Goal: Entertainment & Leisure: Browse casually

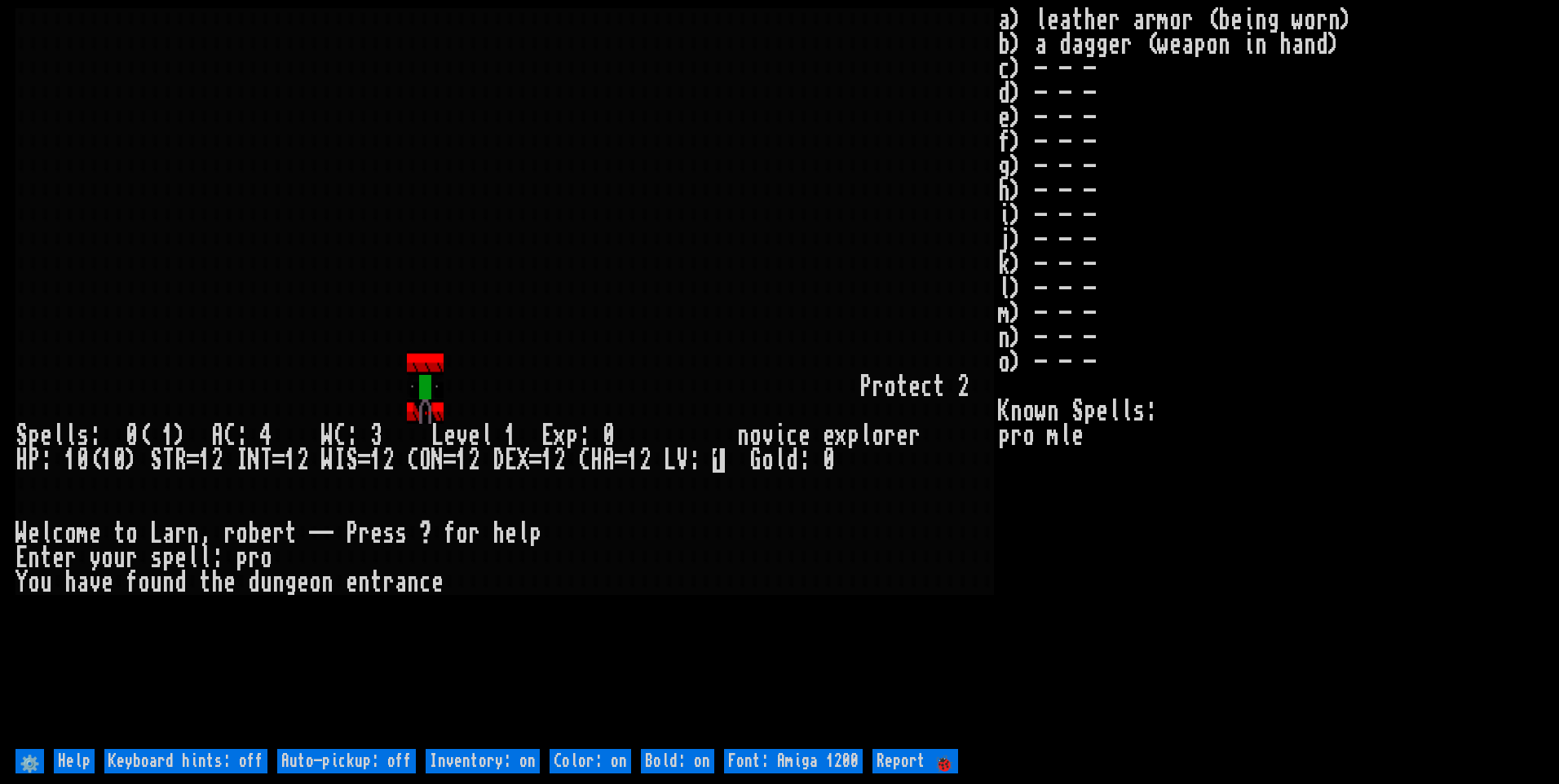
click at [352, 760] on off "Auto-pickup: off" at bounding box center [346, 760] width 139 height 25
type off "Auto-pickup: on"
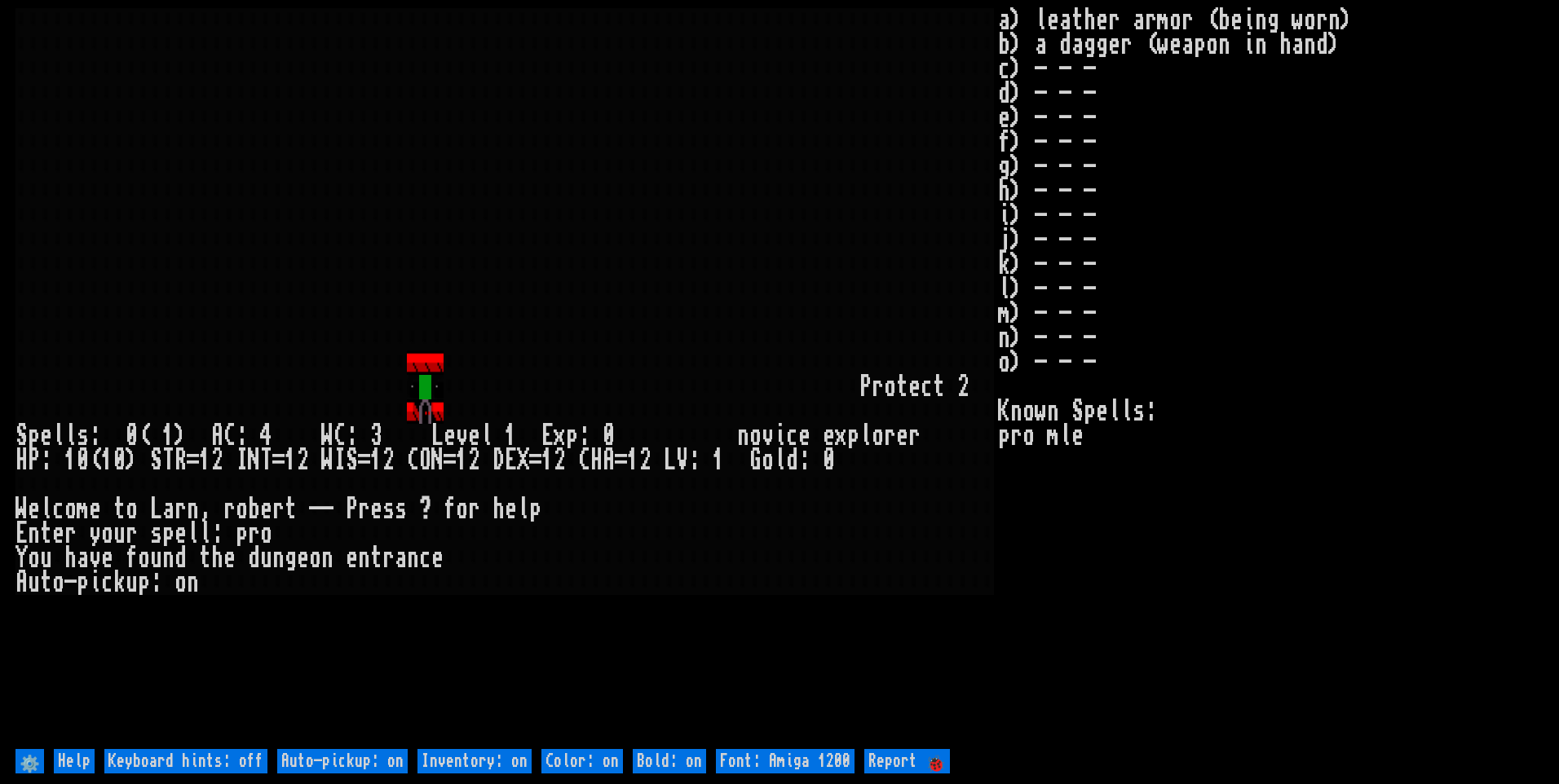
drag, startPoint x: 471, startPoint y: 757, endPoint x: 501, endPoint y: 744, distance: 32.7
click at [471, 751] on on "Inventory: on" at bounding box center [475, 760] width 115 height 25
type on "Inventory: off"
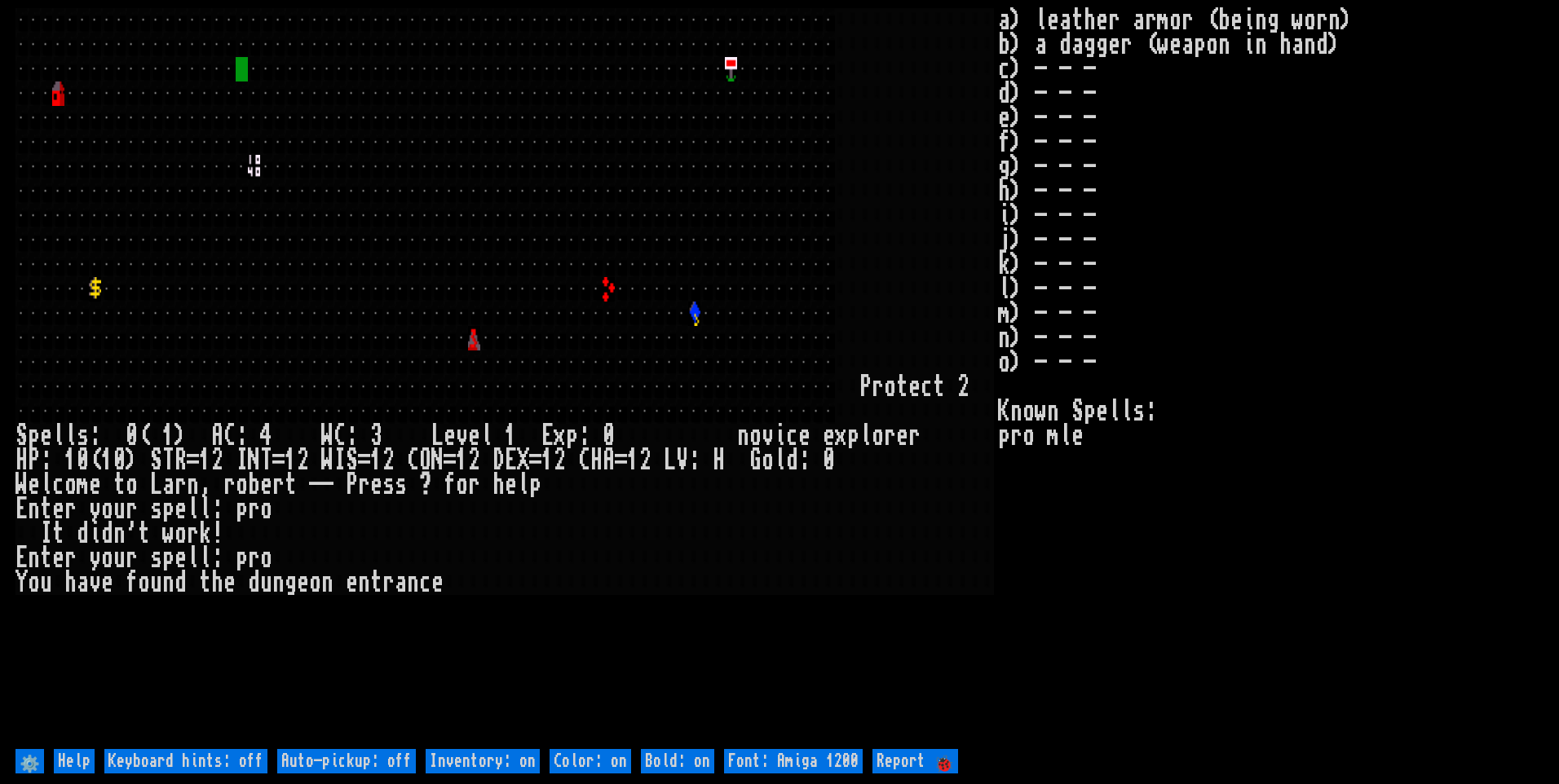
click at [393, 756] on off "Auto-pickup: off" at bounding box center [346, 760] width 139 height 25
type off "Auto-pickup: on"
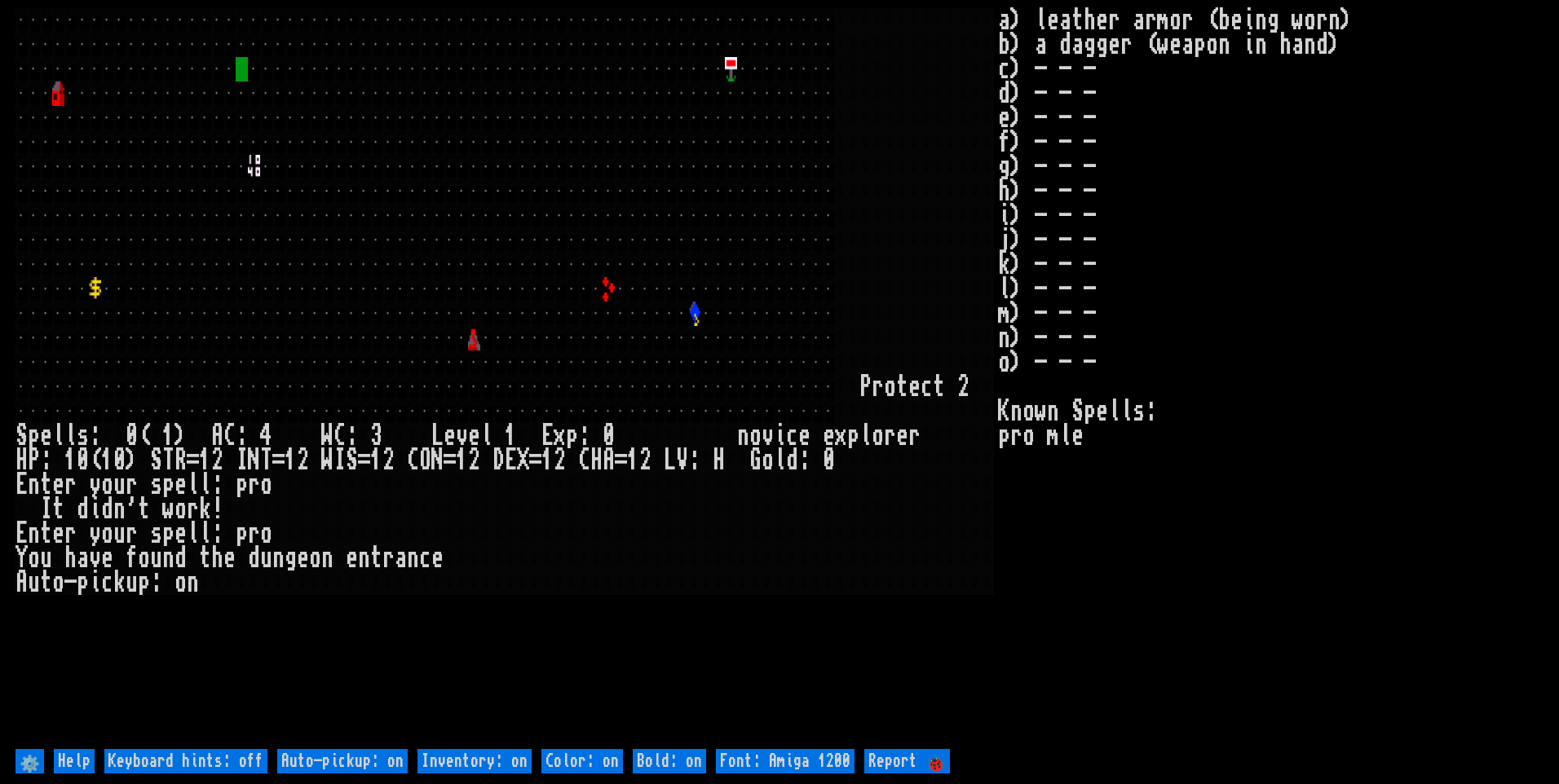
click at [439, 750] on on "Inventory: on" at bounding box center [475, 760] width 115 height 25
type on "Inventory: off"
